Goal: Information Seeking & Learning: Learn about a topic

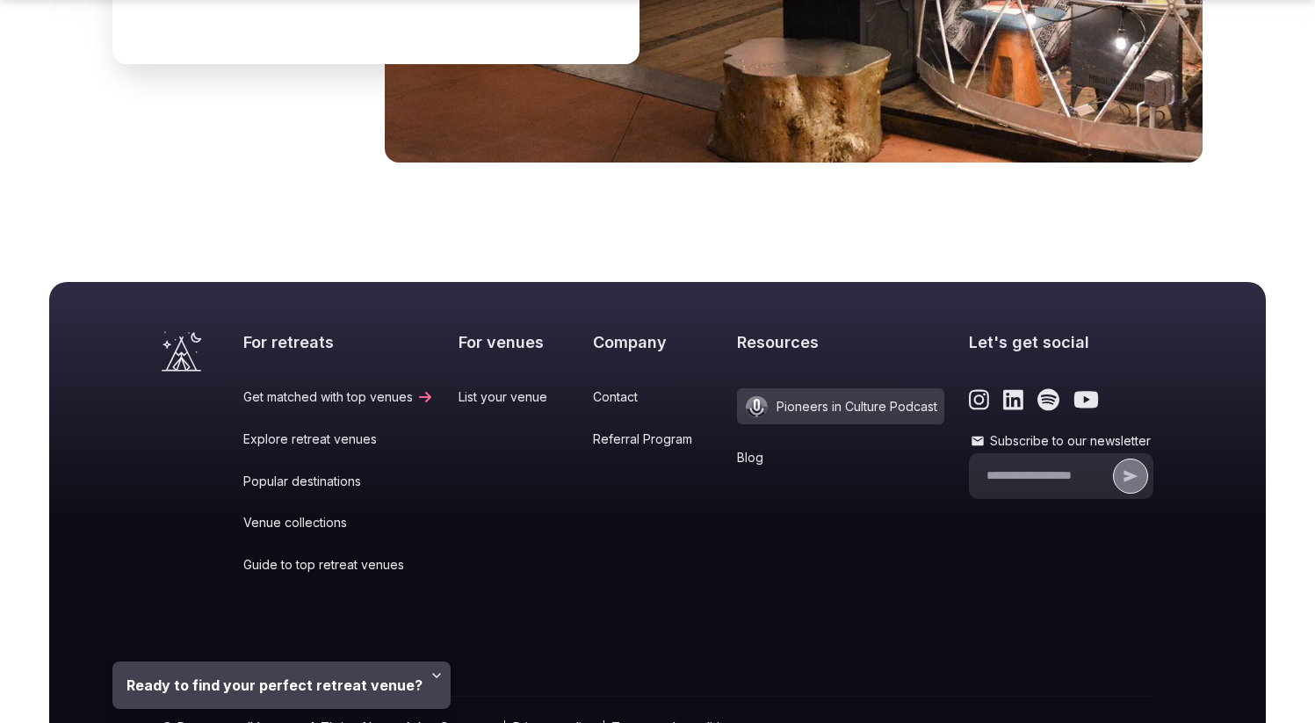
scroll to position [5808, 0]
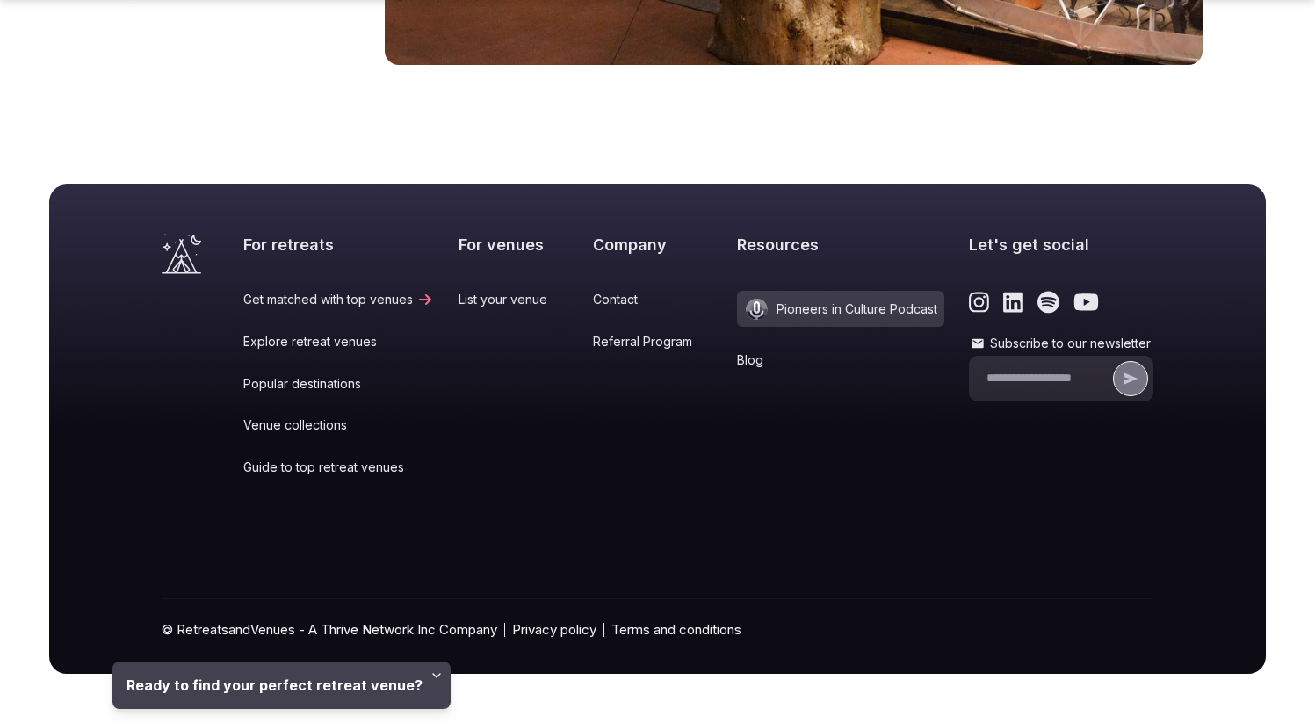
click at [743, 361] on link "Blog" at bounding box center [840, 360] width 207 height 18
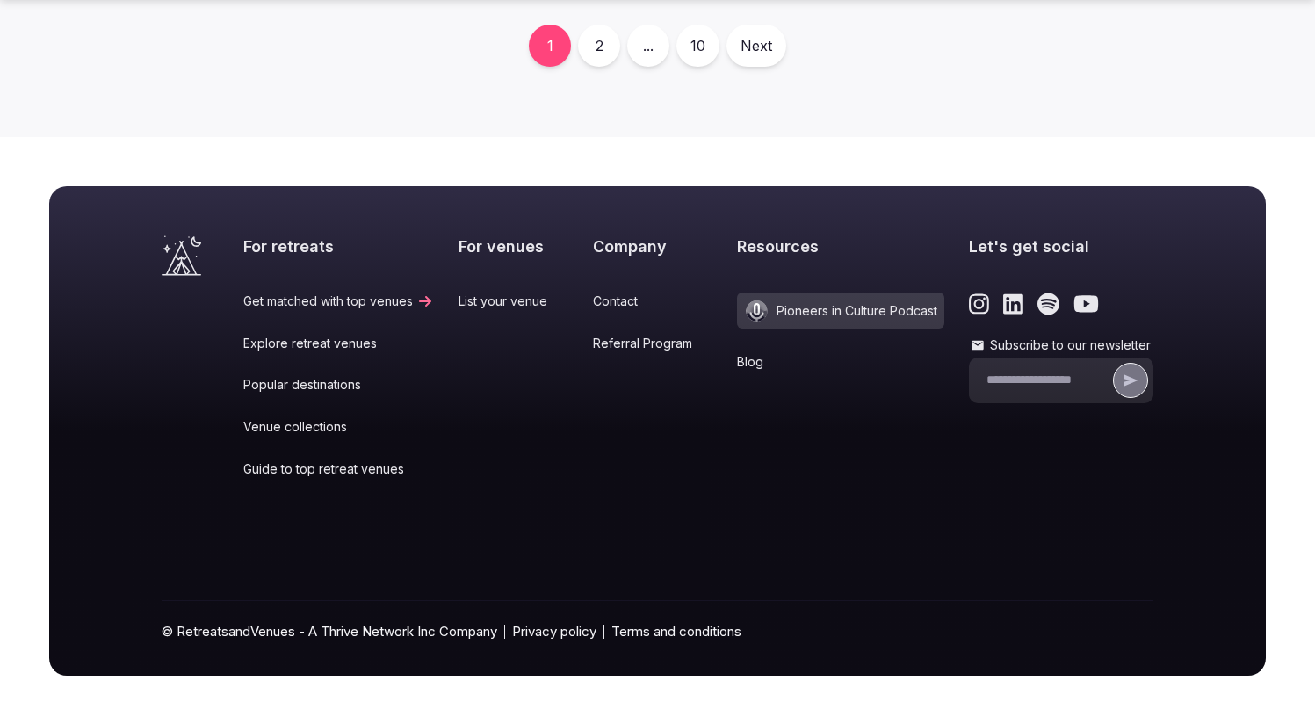
scroll to position [792, 0]
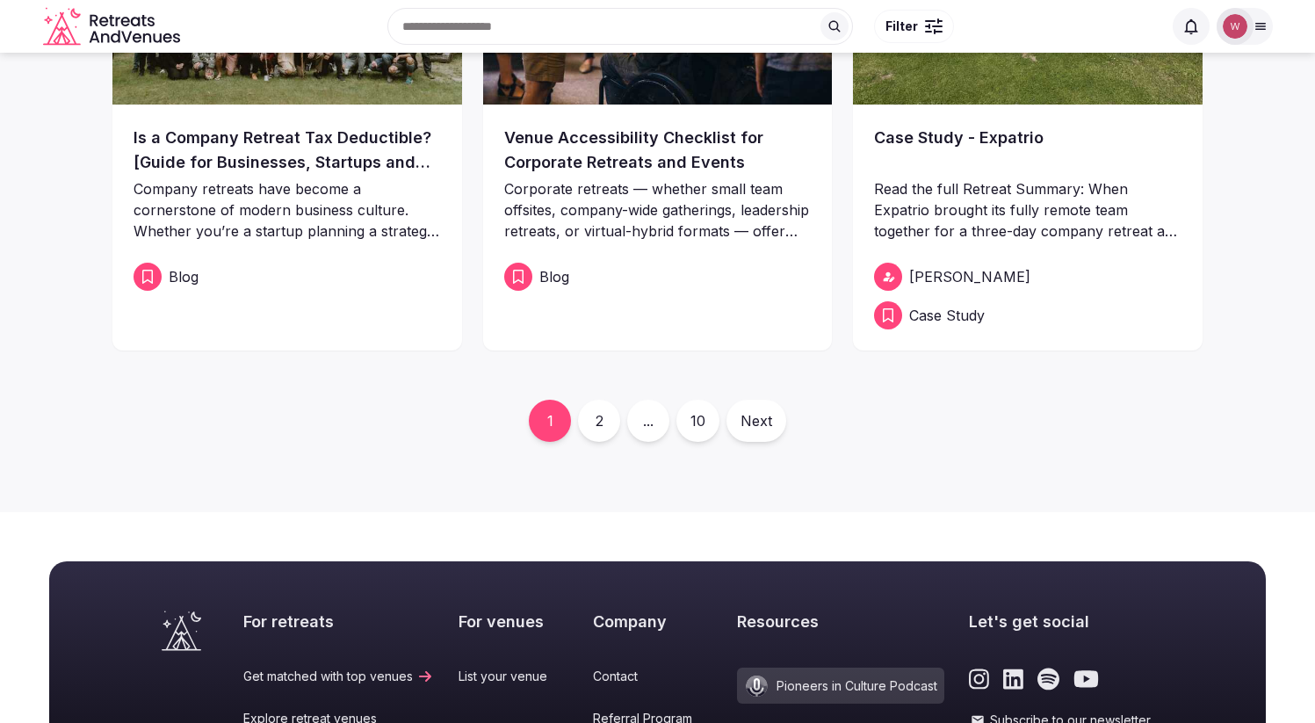
click at [605, 424] on link "2" at bounding box center [599, 421] width 42 height 42
click at [599, 422] on link "2" at bounding box center [599, 421] width 42 height 42
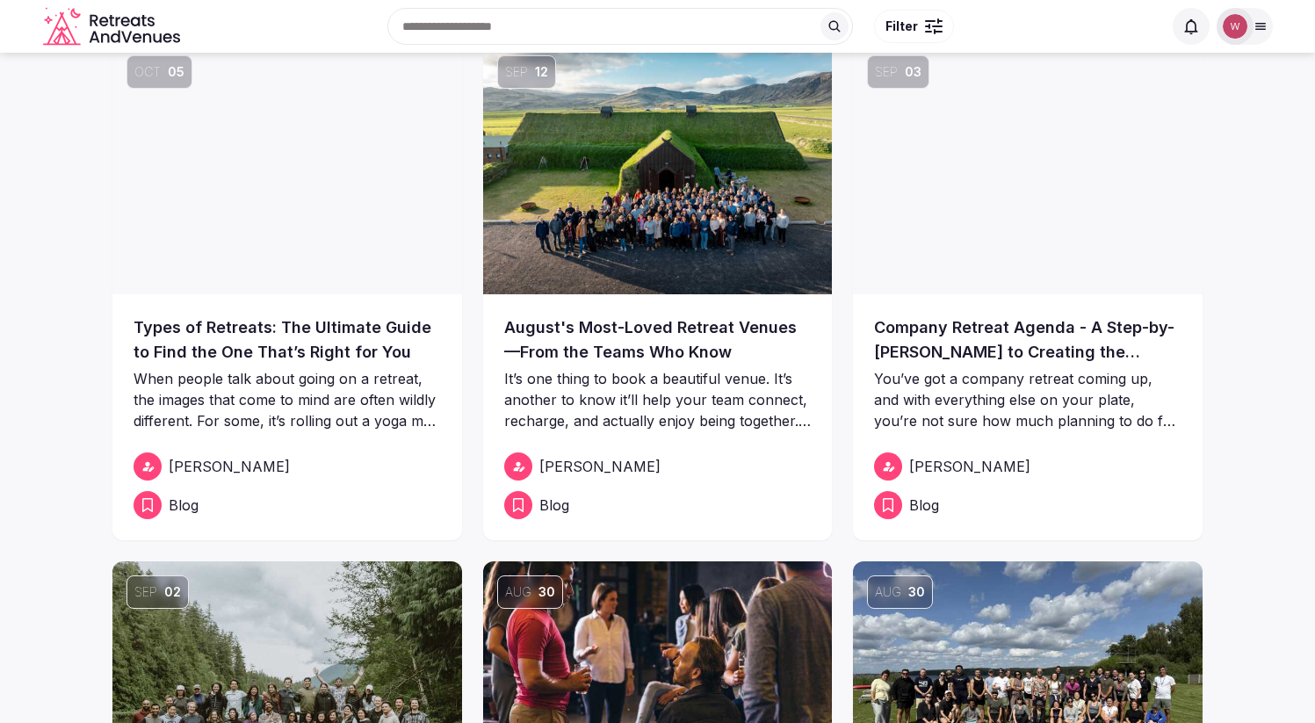
scroll to position [0, 0]
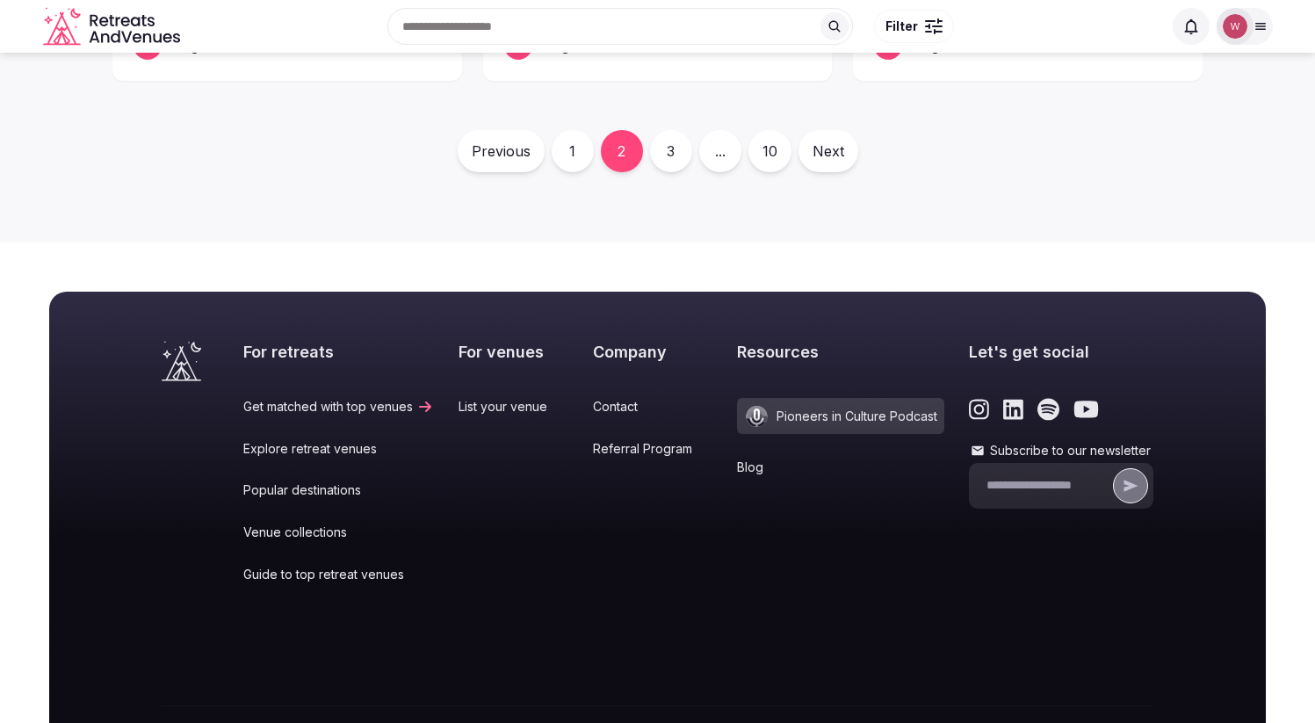
scroll to position [1123, 0]
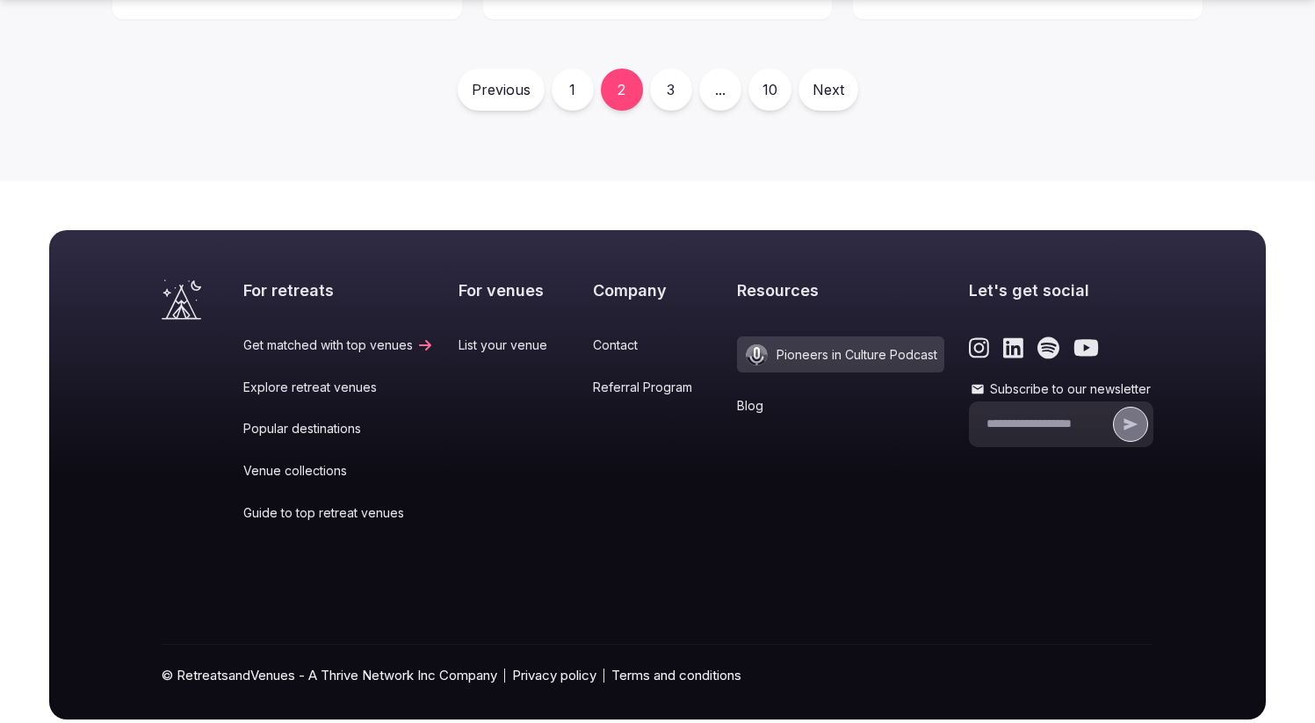
click at [675, 97] on link "3" at bounding box center [671, 90] width 42 height 42
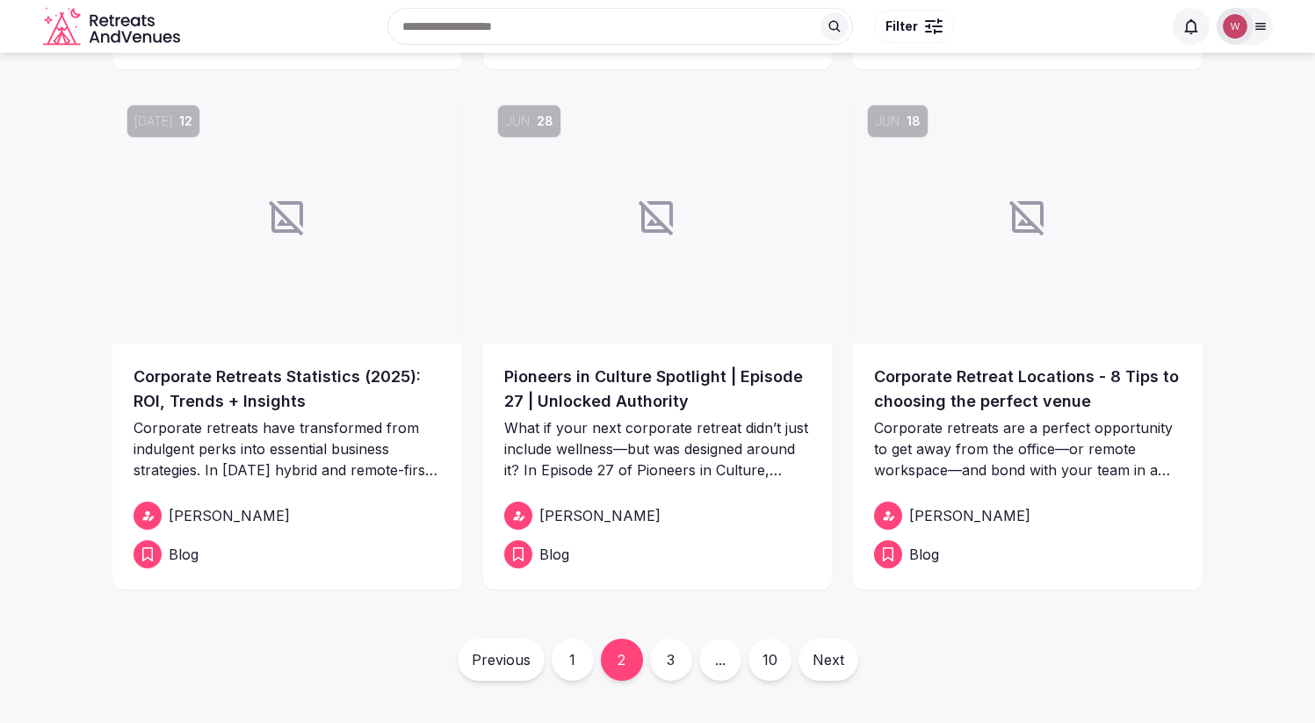
scroll to position [217, 0]
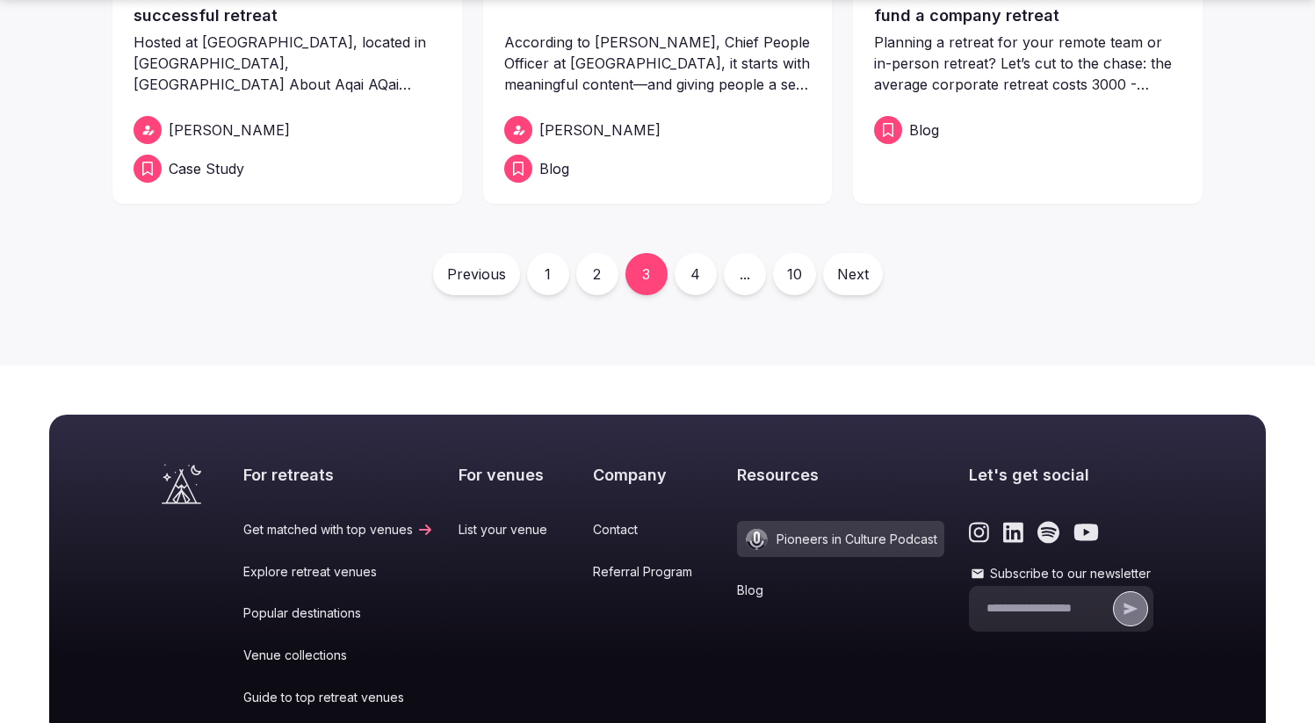
scroll to position [994, 0]
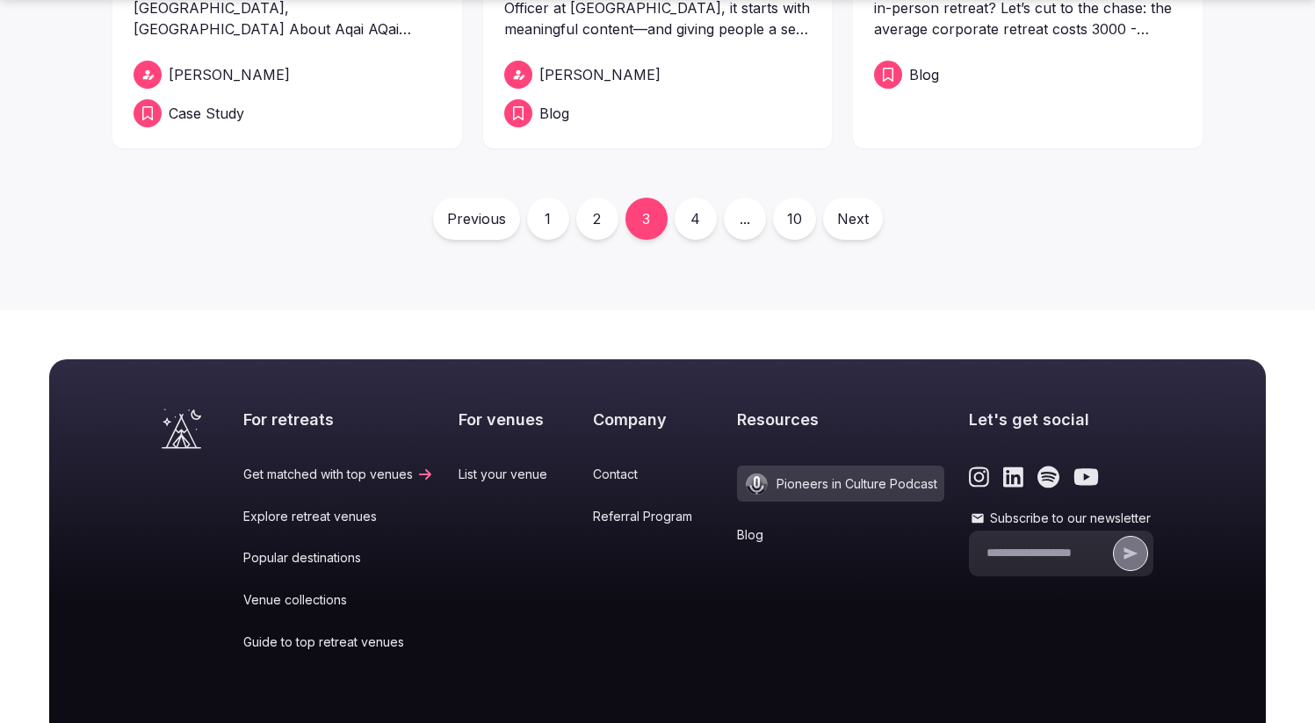
click at [695, 220] on link "4" at bounding box center [696, 219] width 42 height 42
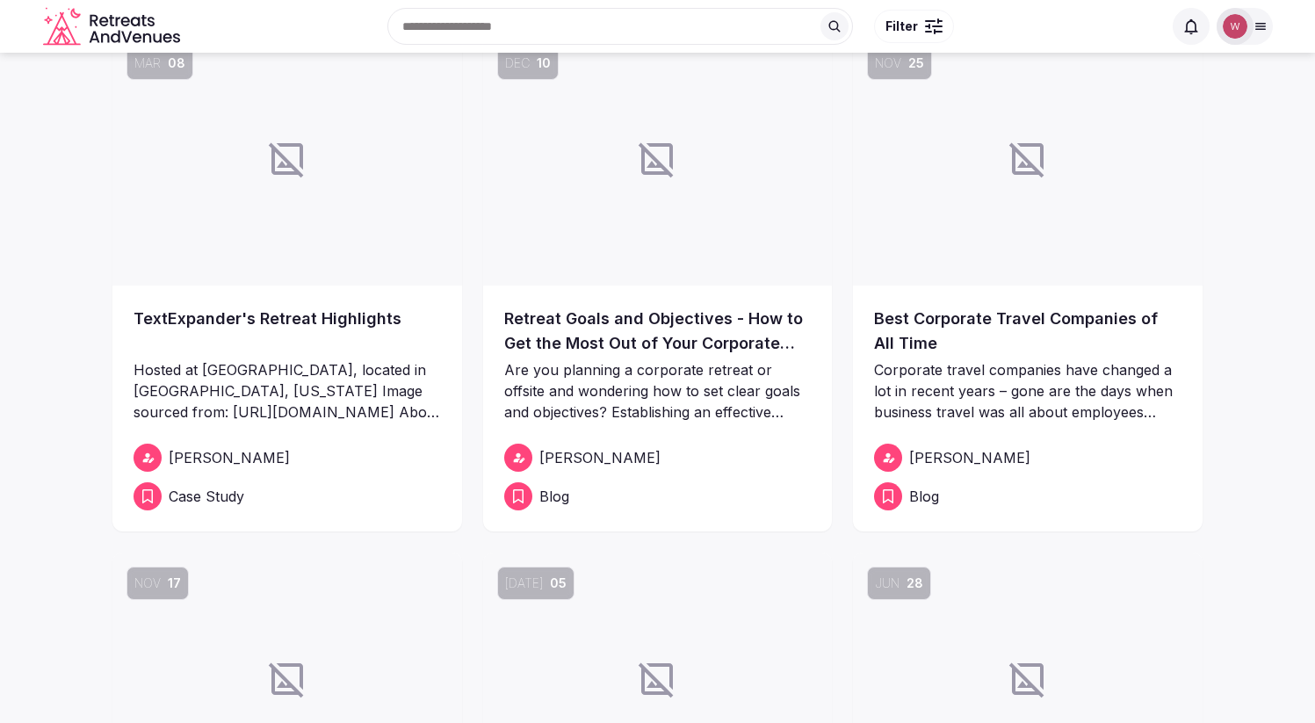
scroll to position [47, 0]
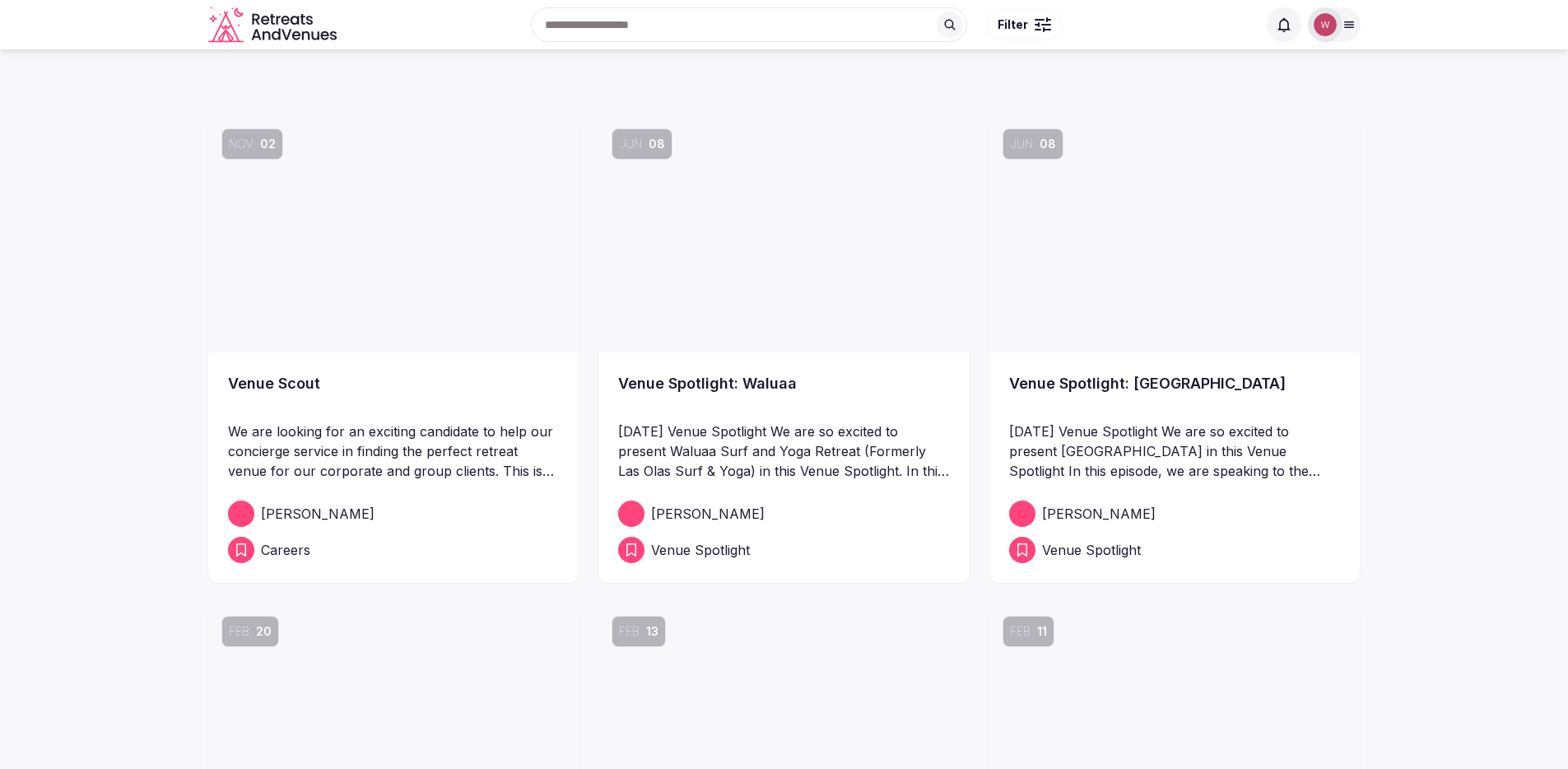
scroll to position [184, 0]
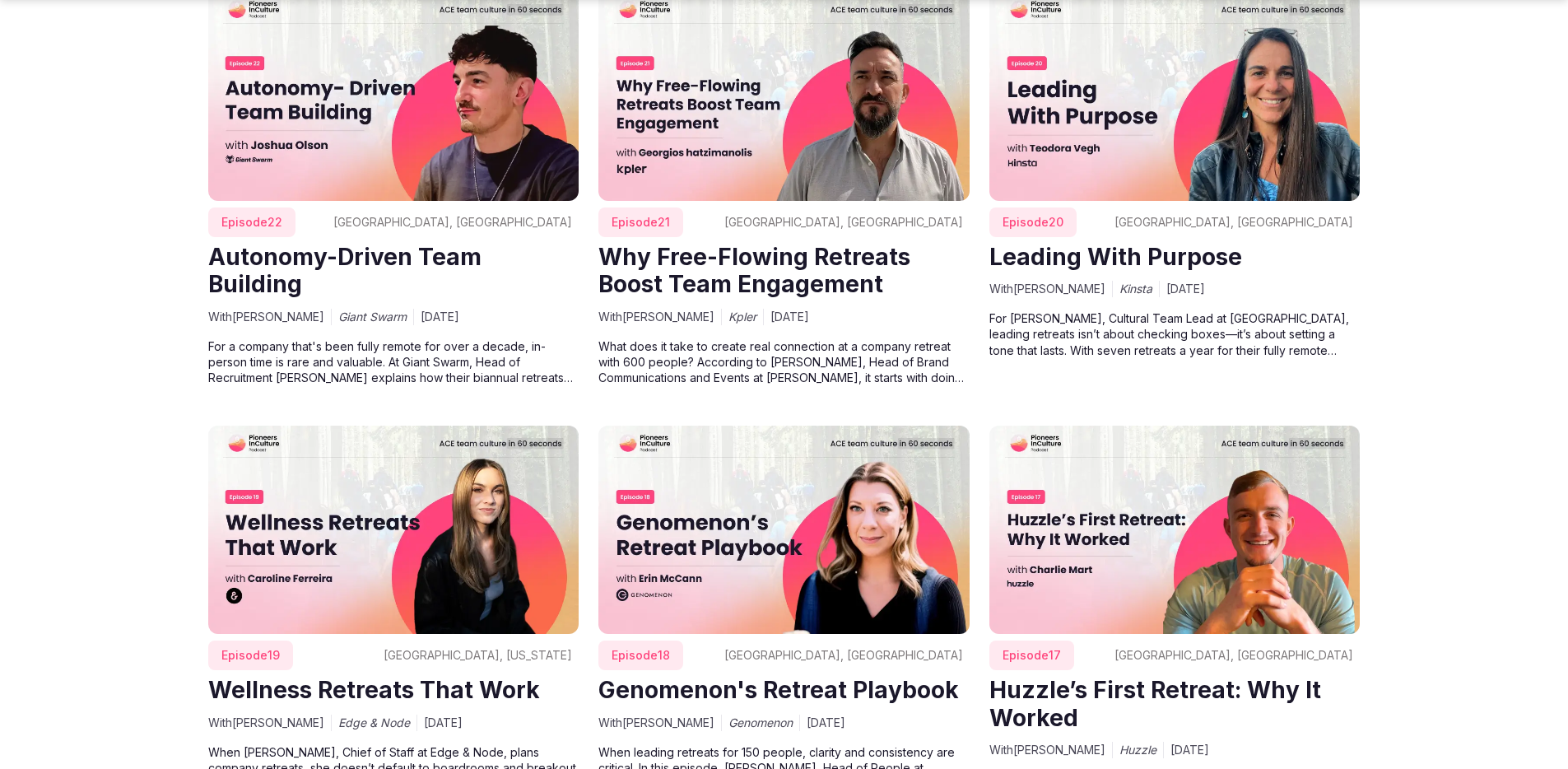
scroll to position [5193, 0]
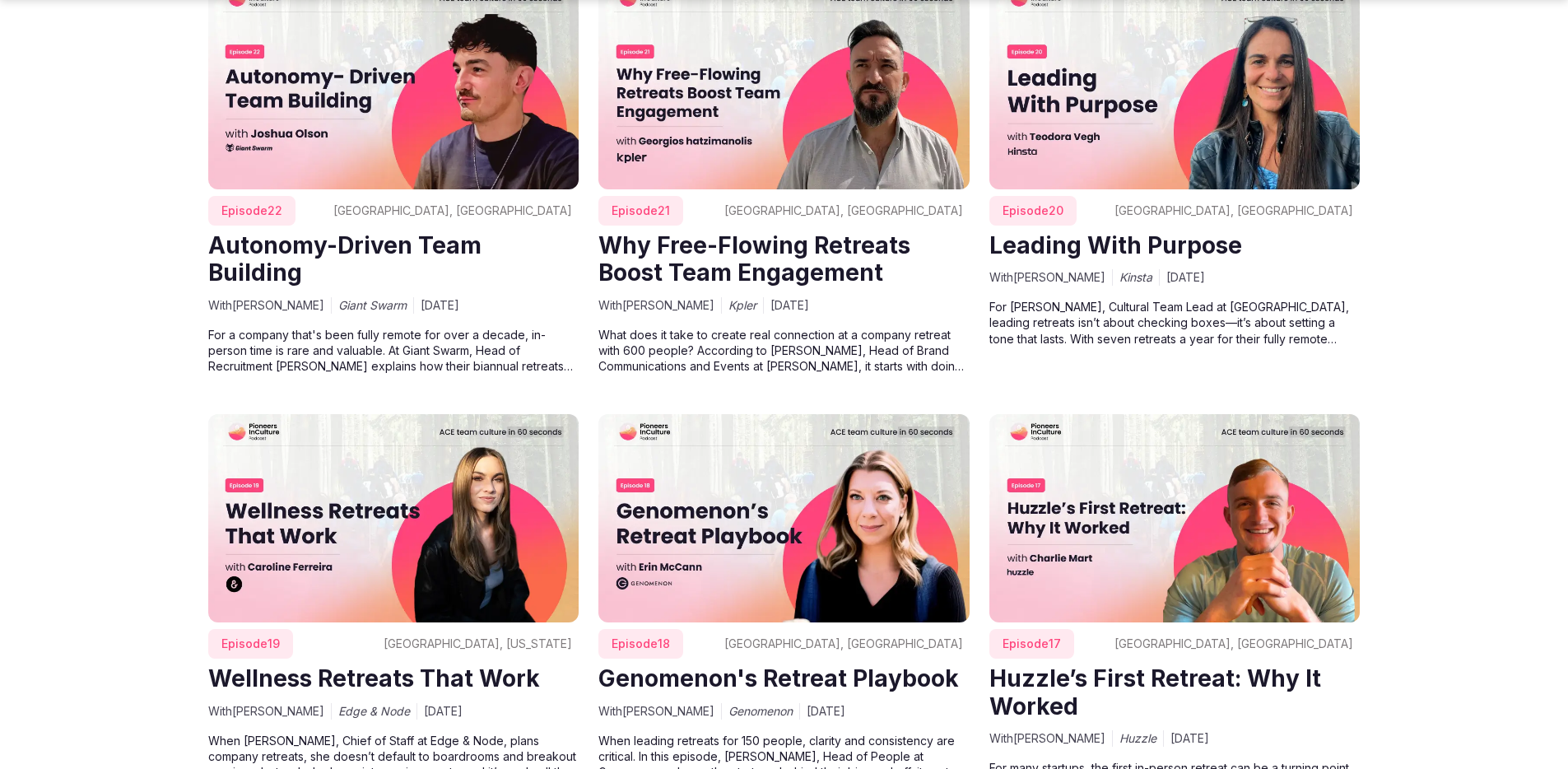
click at [514, 448] on img at bounding box center [393, 518] width 371 height 208
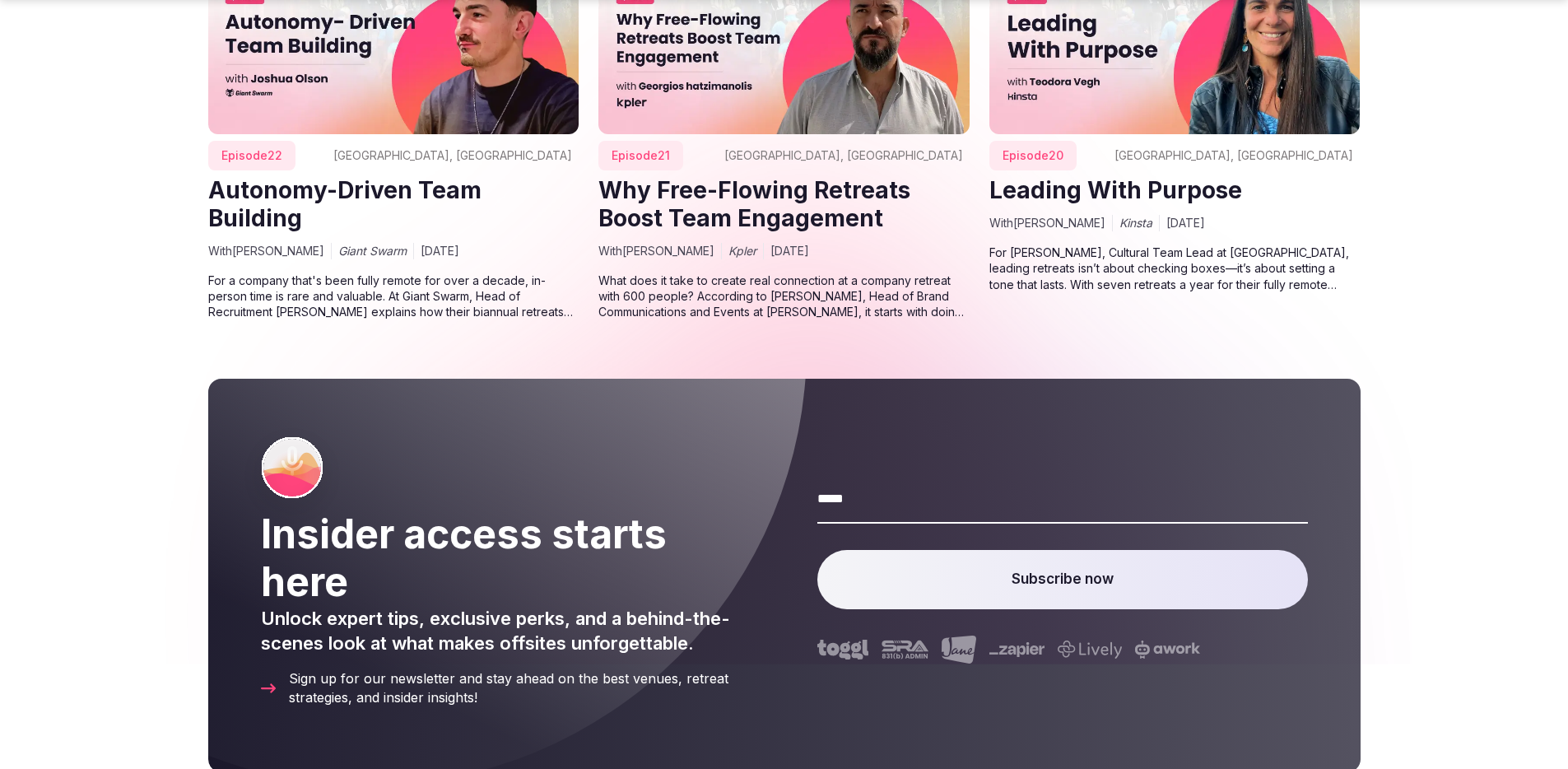
scroll to position [1084, 0]
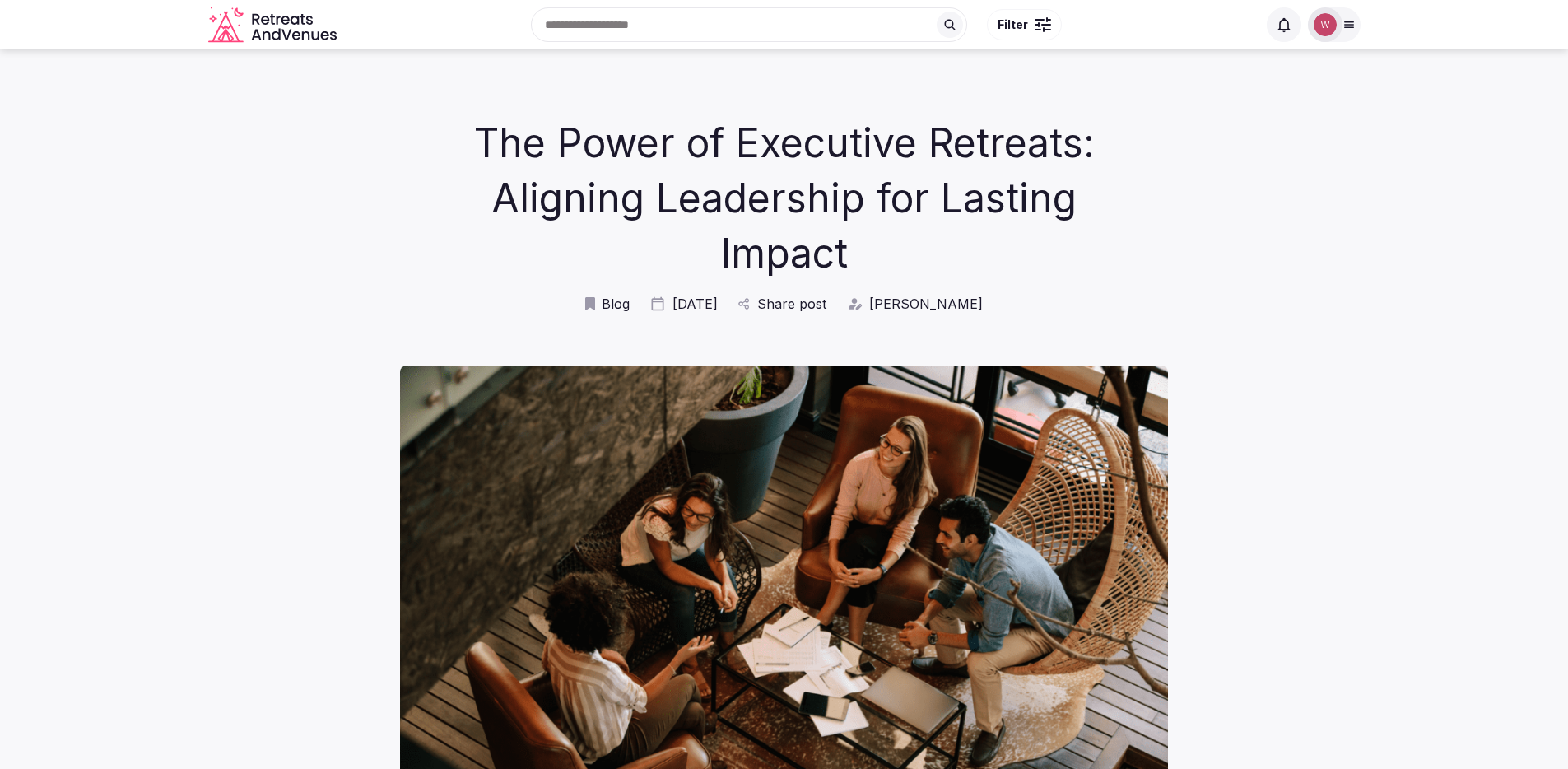
click at [288, 29] on icon "Retreats and Venues company logo" at bounding box center [274, 25] width 132 height 37
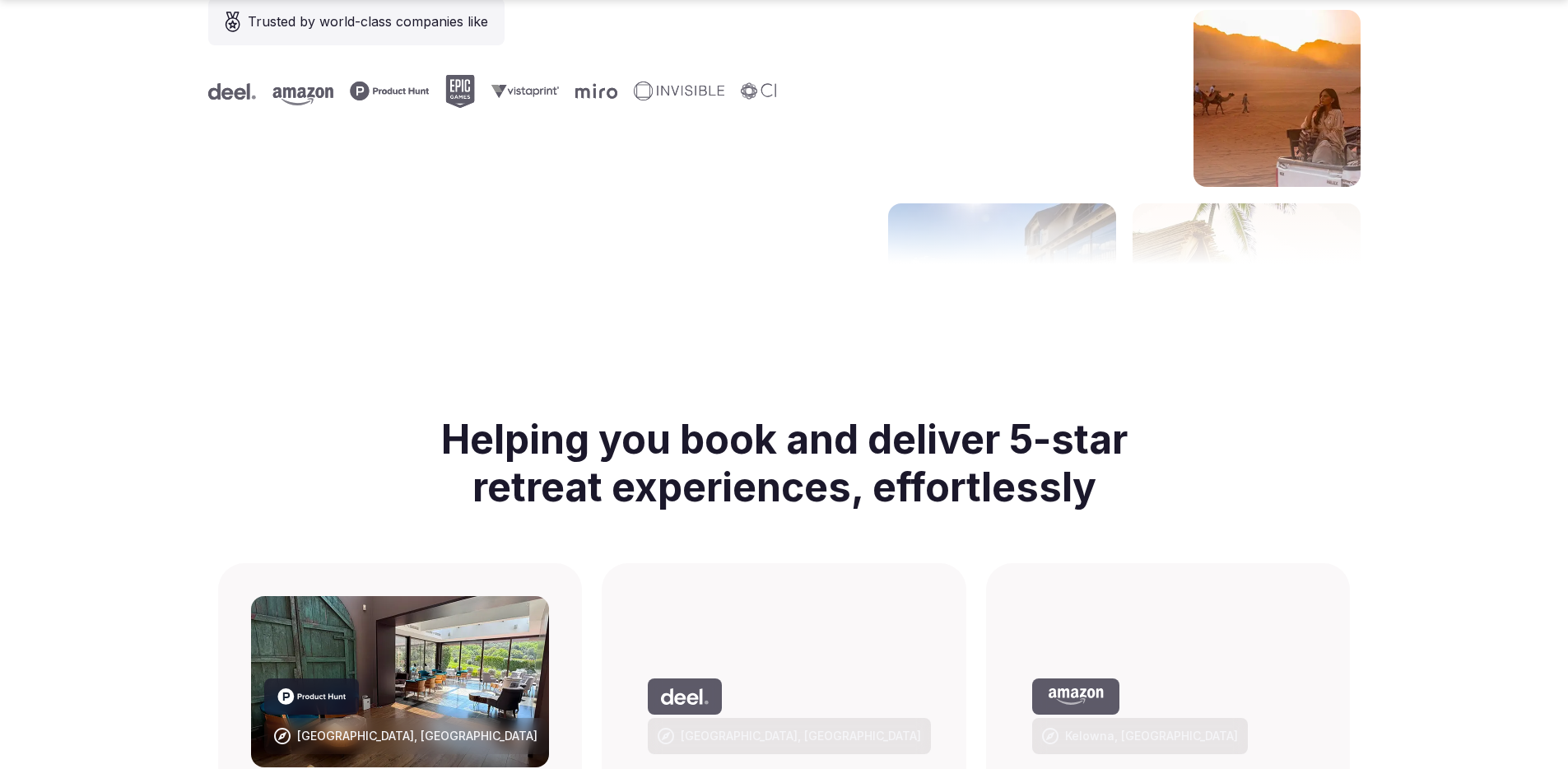
scroll to position [1347, 0]
